Goal: Navigation & Orientation: Find specific page/section

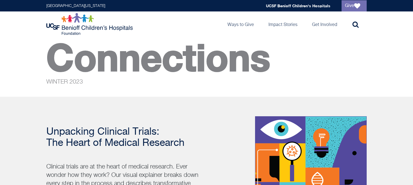
scroll to position [17, 0]
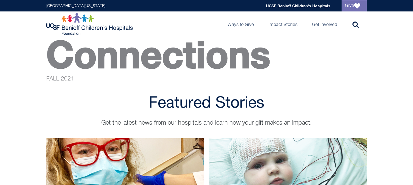
scroll to position [6, 0]
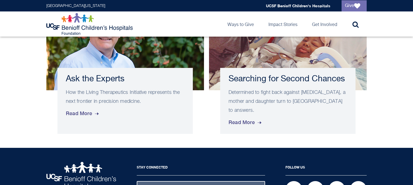
scroll to position [333, 0]
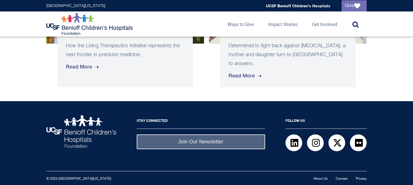
click at [69, 32] on img at bounding box center [90, 24] width 88 height 22
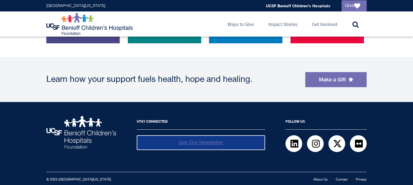
scroll to position [511, 0]
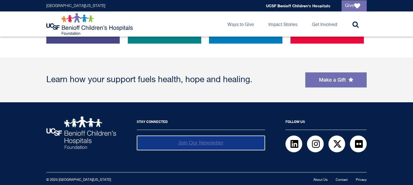
click at [194, 144] on link "Join Our Newsletter" at bounding box center [201, 142] width 128 height 15
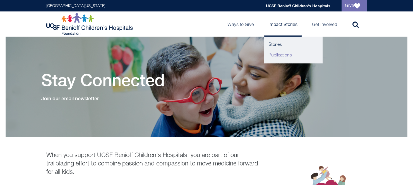
click at [274, 53] on link "Publications" at bounding box center [293, 55] width 59 height 11
